Goal: Task Accomplishment & Management: Manage account settings

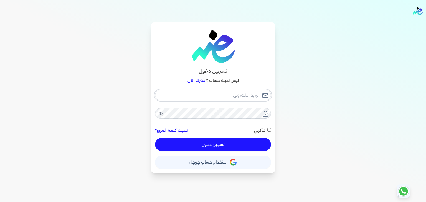
type input "[EMAIL_ADDRESS][DOMAIN_NAME]"
click at [236, 147] on button "تسجيل دخول" at bounding box center [213, 144] width 116 height 13
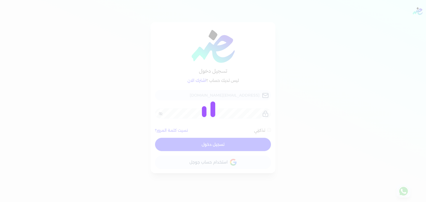
checkbox input "false"
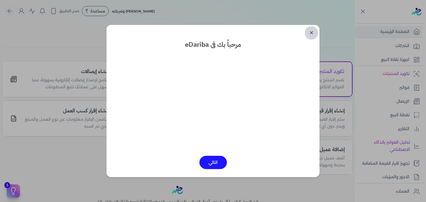
click at [312, 34] on link "✕" at bounding box center [310, 32] width 13 height 13
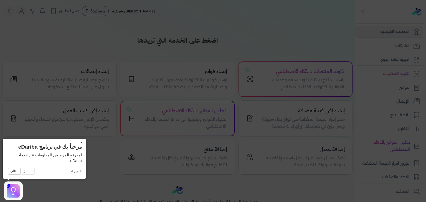
click at [82, 142] on button "×" at bounding box center [81, 143] width 9 height 8
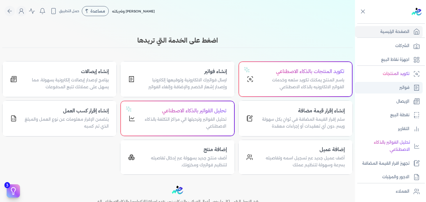
click at [388, 83] on link "فواتير" at bounding box center [389, 88] width 68 height 12
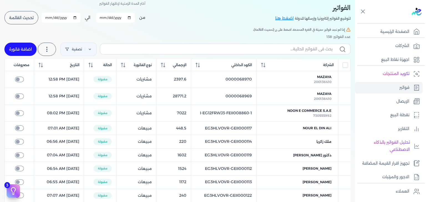
scroll to position [28, 0]
